Goal: Information Seeking & Learning: Compare options

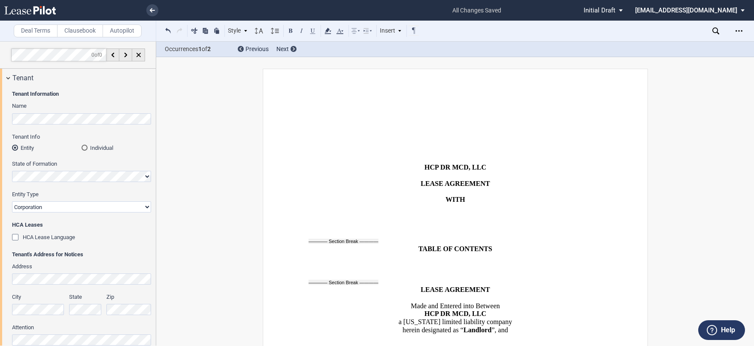
select select "number:5"
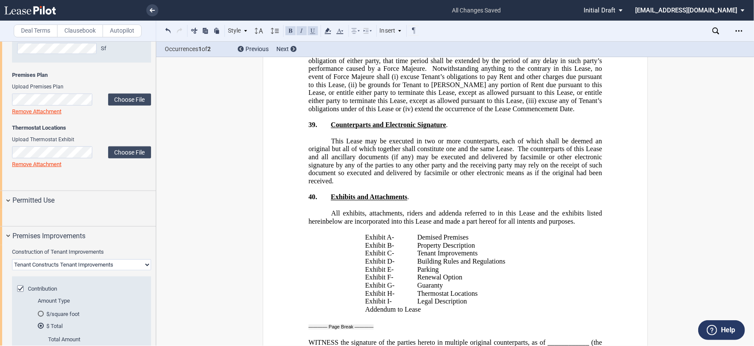
scroll to position [7997, 0]
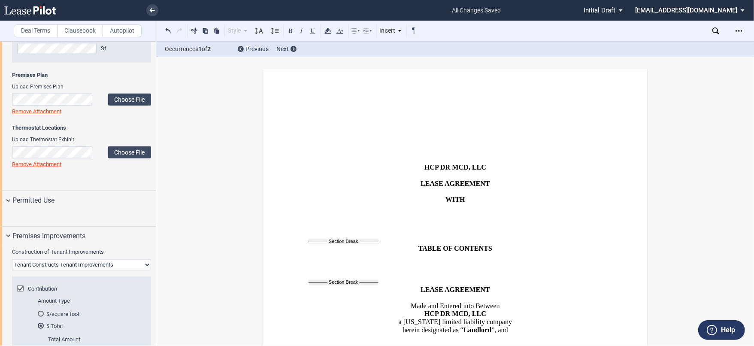
scroll to position [238, 0]
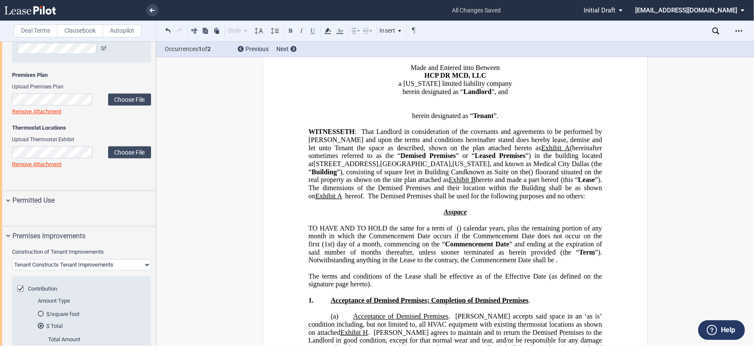
click at [492, 104] on p "﻿ ﻿ ﻿ ﻿ ﻿ ﻿" at bounding box center [455, 108] width 294 height 8
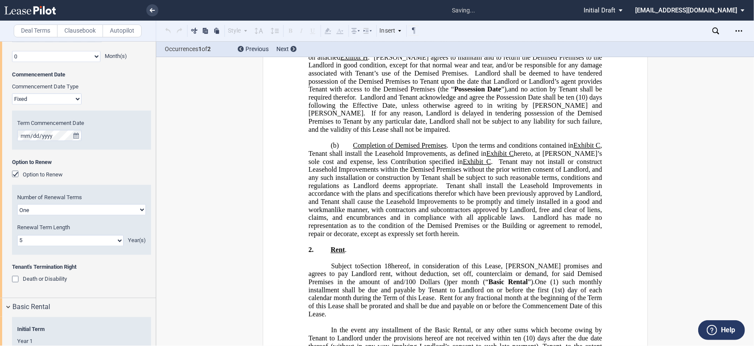
scroll to position [322, 0]
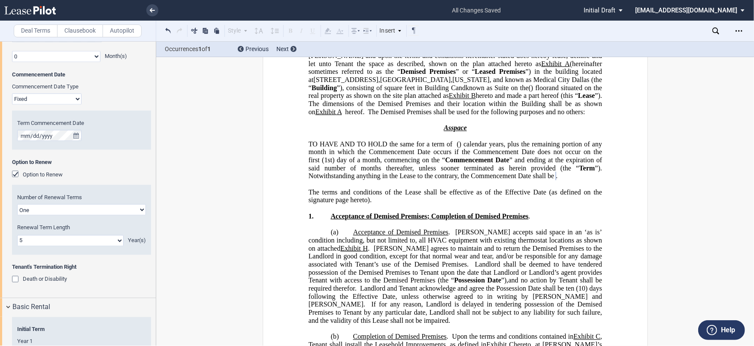
click at [395, 245] on span "[PERSON_NAME] agrees to maintain and to return the Demised Premises to the Land…" at bounding box center [455, 257] width 295 height 24
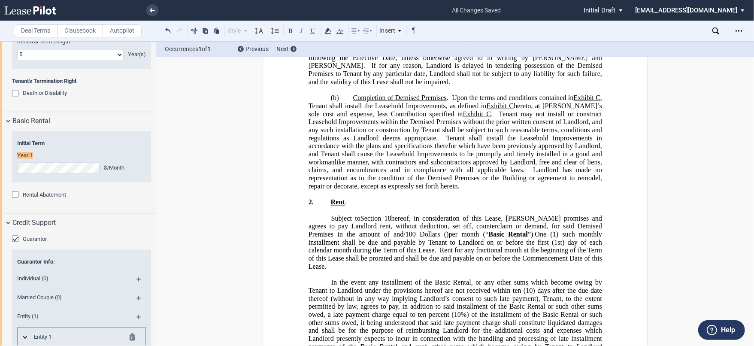
scroll to position [1102, 0]
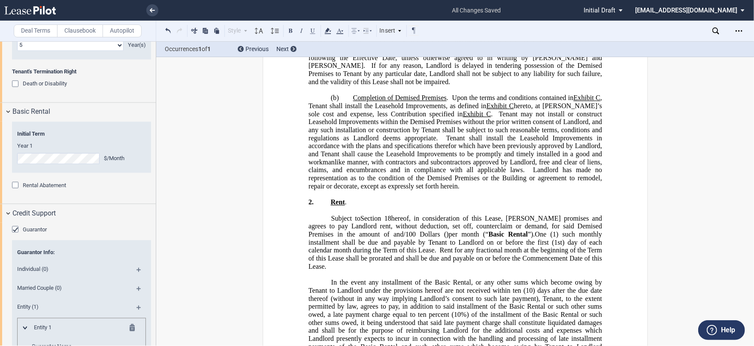
click at [535, 231] on span "One" at bounding box center [541, 235] width 12 height 8
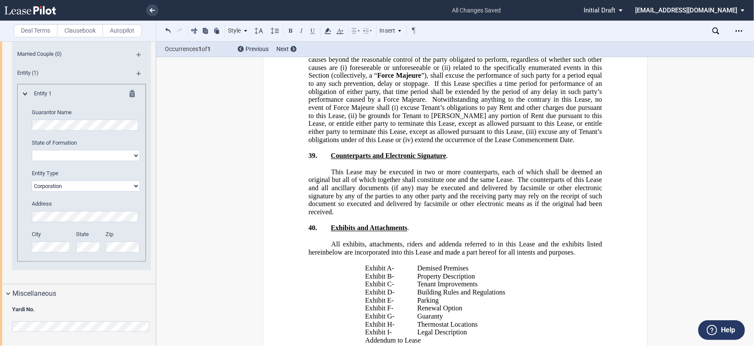
scroll to position [7812, 0]
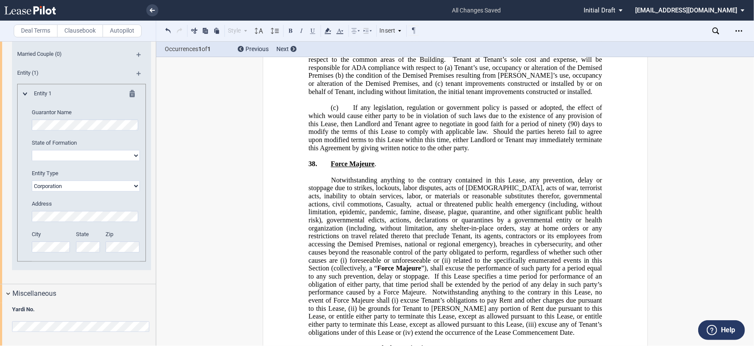
drag, startPoint x: 422, startPoint y: 240, endPoint x: 362, endPoint y: 237, distance: 59.3
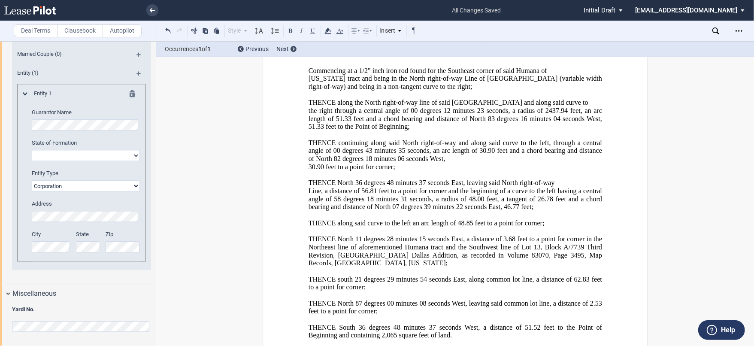
scroll to position [14560, 0]
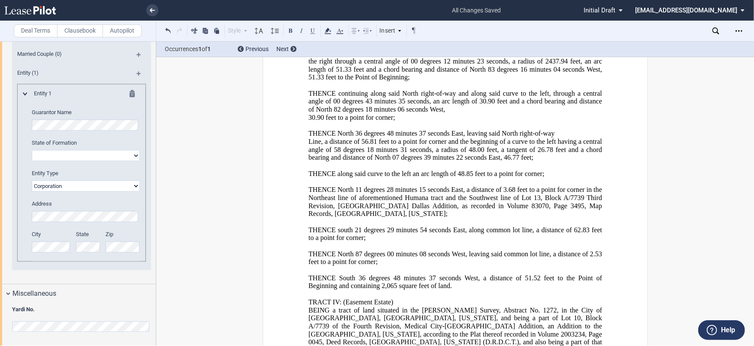
drag, startPoint x: 394, startPoint y: 306, endPoint x: 387, endPoint y: 223, distance: 83.1
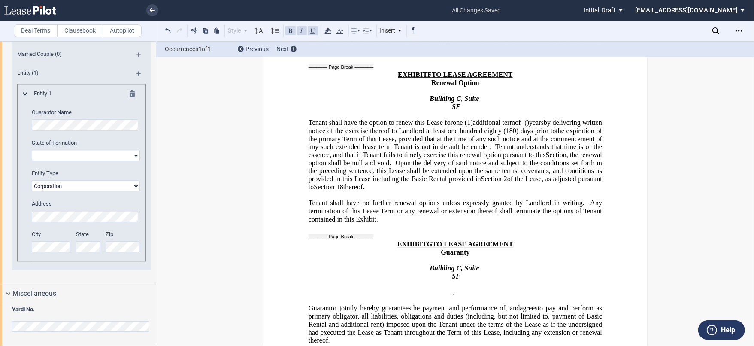
scroll to position [12119, 0]
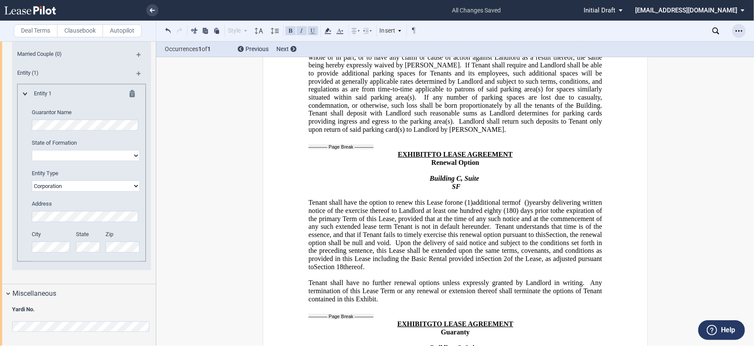
click at [744, 28] on div "Open Lease options menu" at bounding box center [739, 31] width 14 height 14
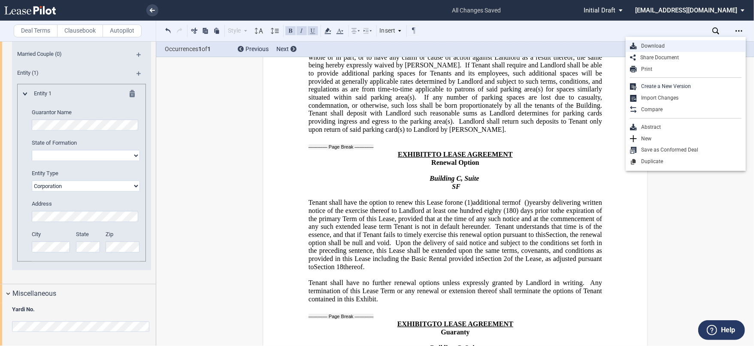
click at [661, 46] on div "Download" at bounding box center [689, 46] width 105 height 7
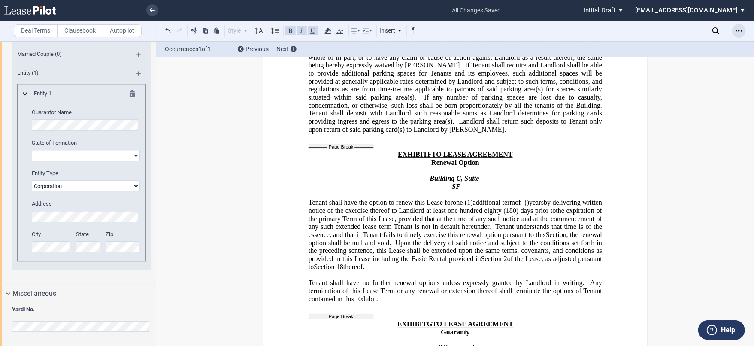
click at [744, 30] on div "Open Lease options menu" at bounding box center [739, 31] width 14 height 14
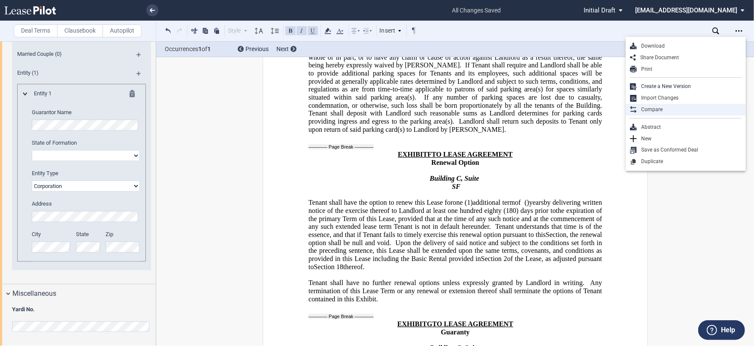
click at [670, 111] on div "Compare" at bounding box center [689, 109] width 105 height 7
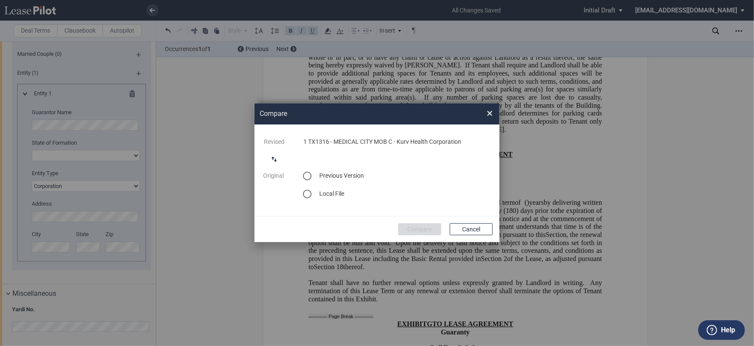
click at [429, 159] on div "Revised 1 TX1316 - MEDICAL CITY MOB C - Kurv Health Corporation Original Blank …" at bounding box center [377, 170] width 228 height 75
click at [489, 115] on span "×" at bounding box center [490, 113] width 6 height 14
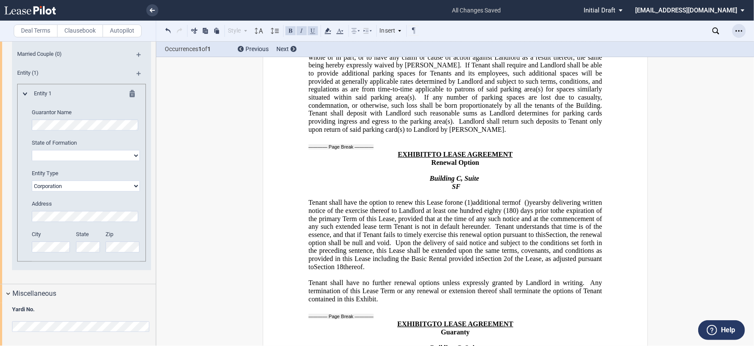
click at [741, 32] on icon "Open Lease options menu" at bounding box center [739, 30] width 7 height 7
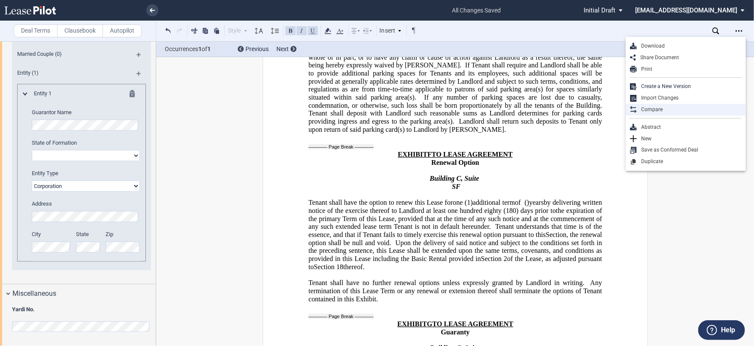
click at [673, 108] on div "Compare" at bounding box center [689, 109] width 105 height 7
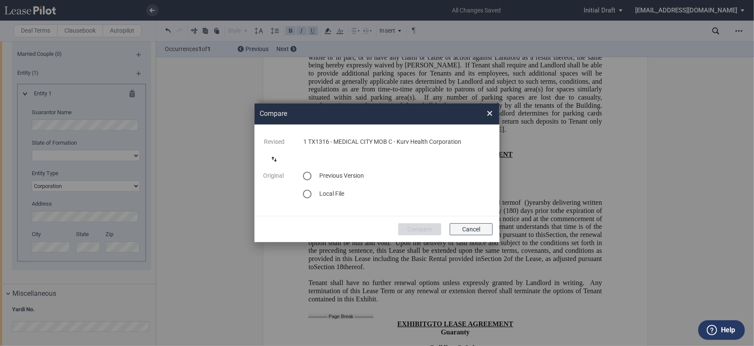
click at [467, 229] on button "Cancel" at bounding box center [471, 229] width 43 height 12
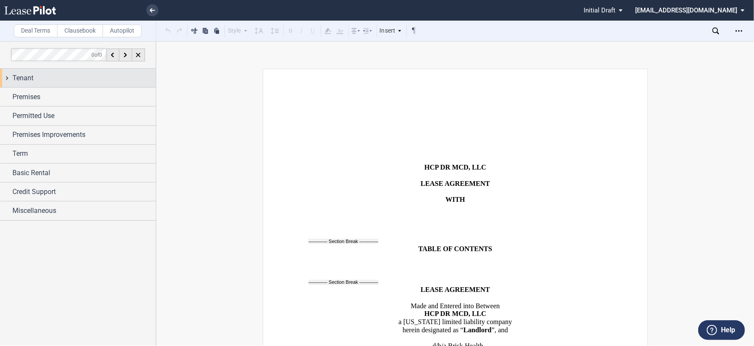
click at [119, 82] on div "Tenant" at bounding box center [83, 78] width 143 height 10
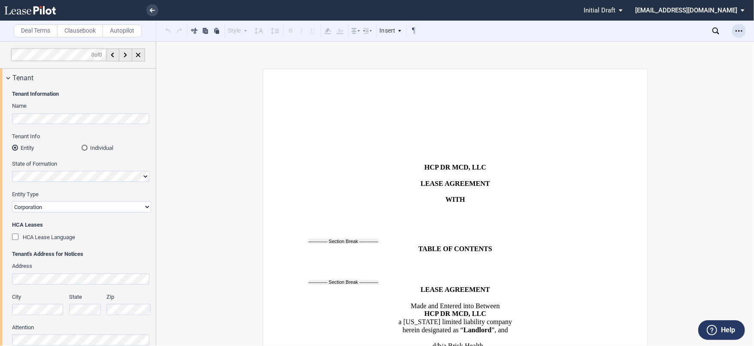
click at [738, 33] on icon "Open Lease options menu" at bounding box center [739, 30] width 7 height 7
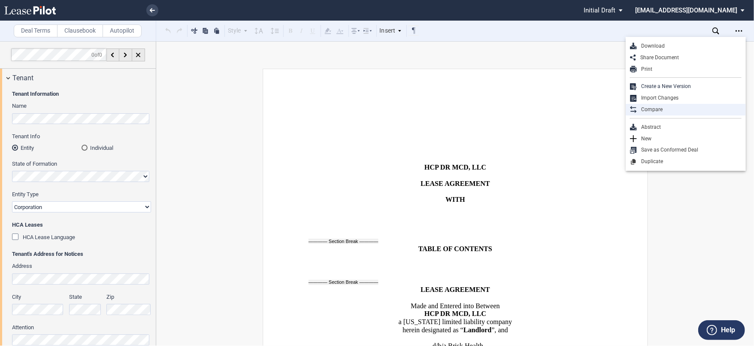
click at [663, 109] on div "Compare" at bounding box center [689, 109] width 105 height 7
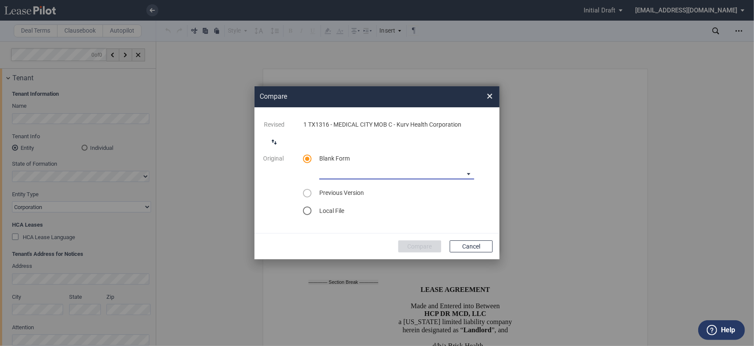
click at [387, 171] on md-select "Medical Office Lease Blank Form Medical Office Lease Blank Form - Base Year Med…" at bounding box center [396, 173] width 155 height 13
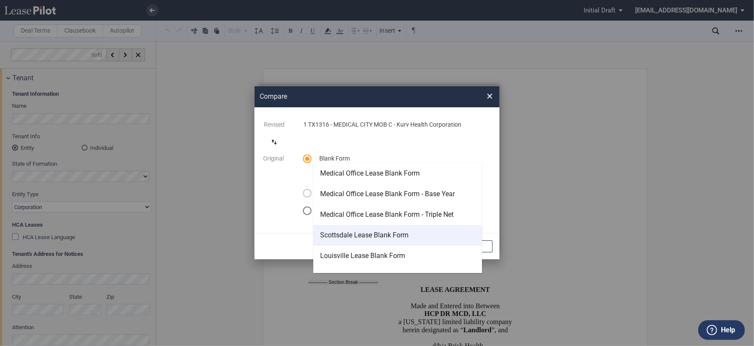
scroll to position [95, 0]
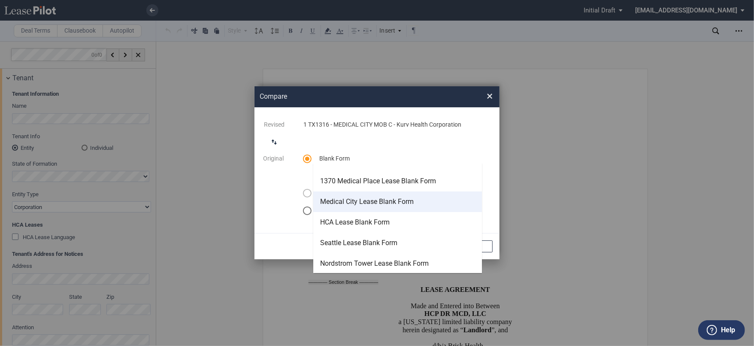
click at [391, 204] on div "Medical City Lease Blank Form" at bounding box center [367, 201] width 94 height 9
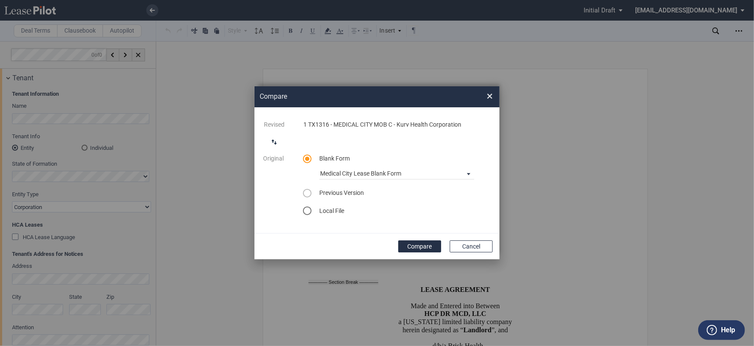
click at [417, 246] on button "Compare" at bounding box center [419, 246] width 43 height 12
